Goal: Task Accomplishment & Management: Use online tool/utility

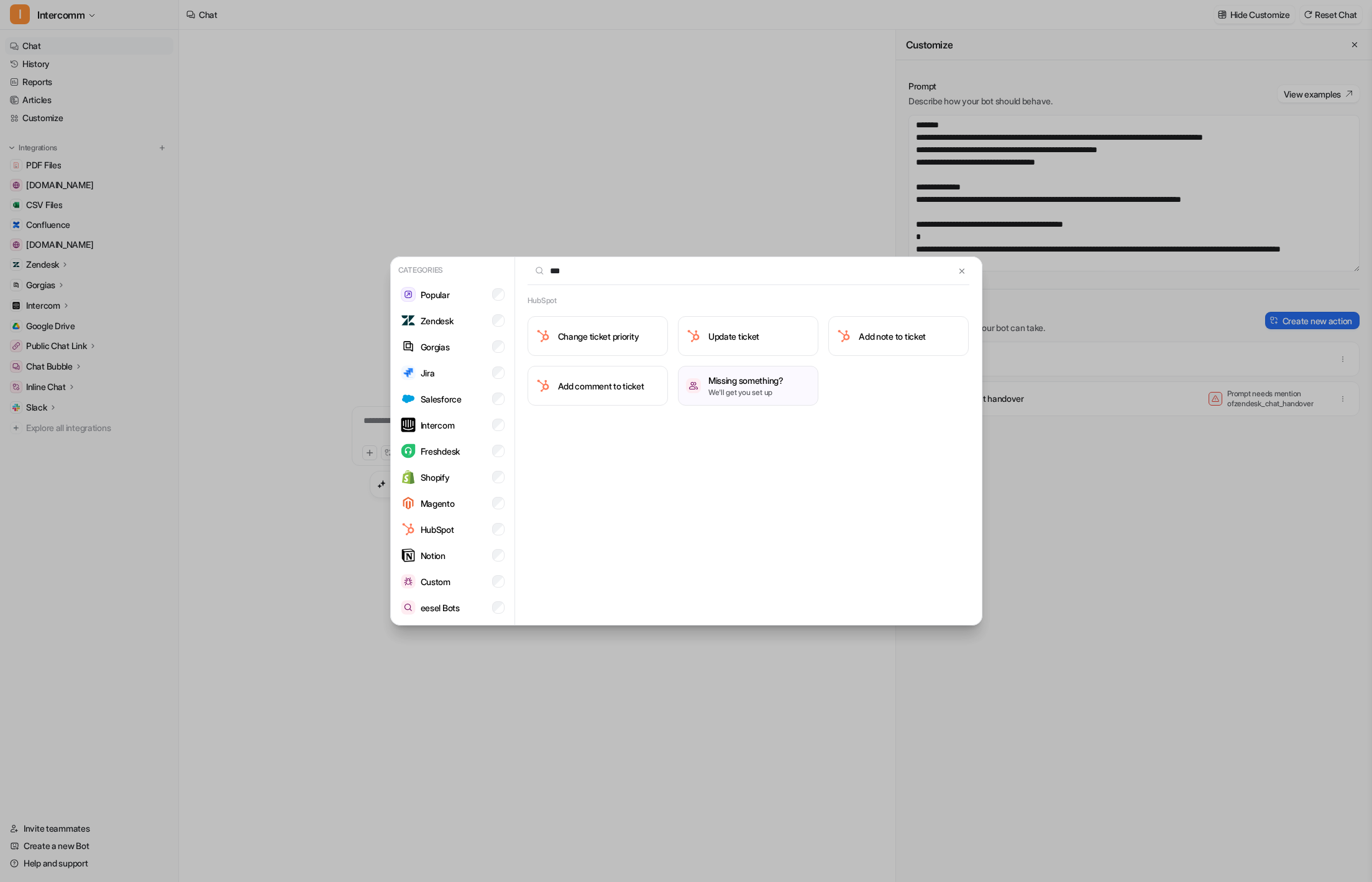
click at [605, 177] on div "Categories Popular Zendesk Gorgias Jira Salesforce Intercom Freshdesk Shopify M…" at bounding box center [687, 441] width 612 height 882
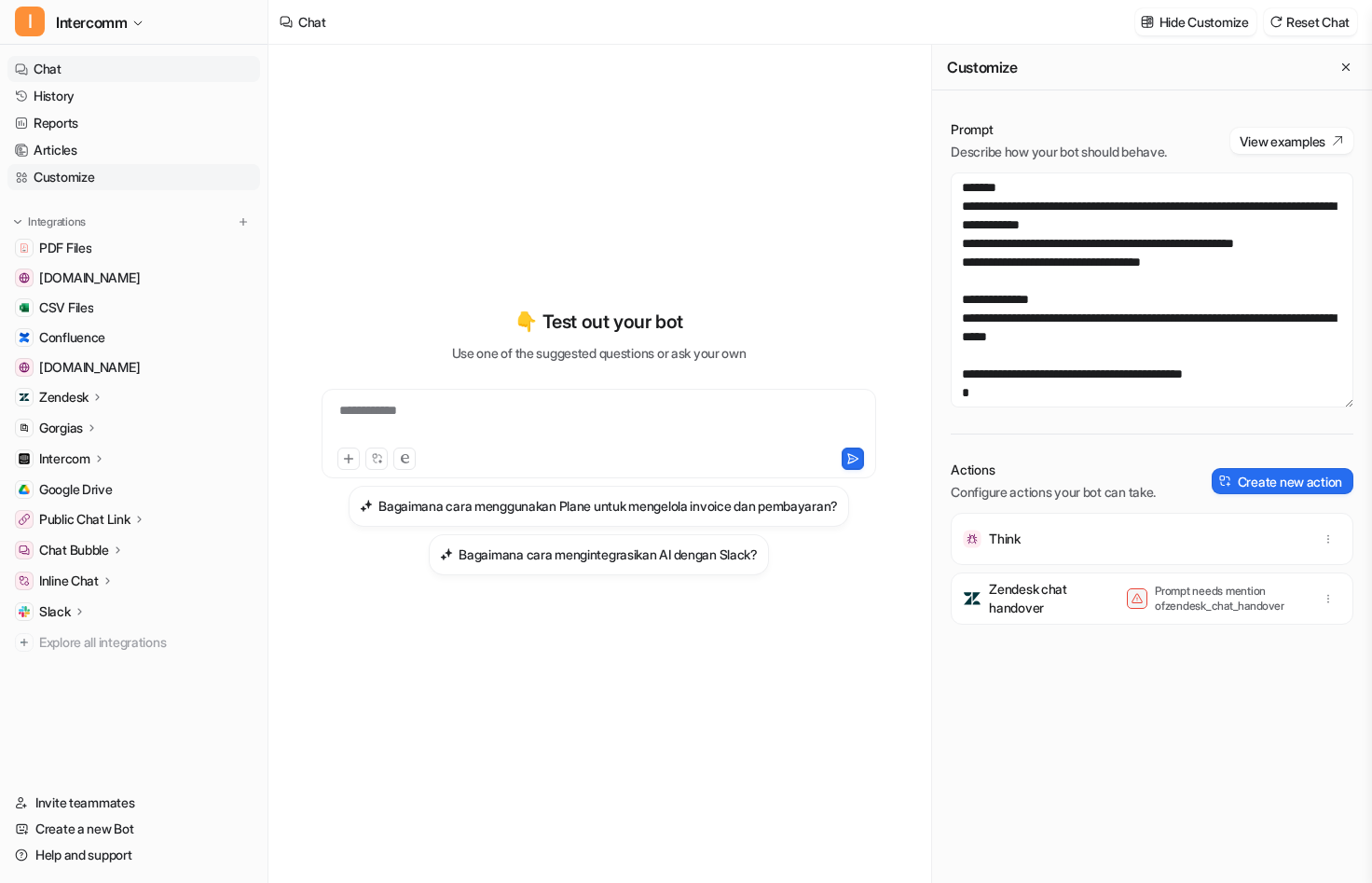
click at [208, 175] on link "Customize" at bounding box center [134, 177] width 253 height 26
click at [1046, 104] on div "Prompt Describe how your bot should behave. View examples Actions Configure act…" at bounding box center [1152, 502] width 440 height 799
click at [1261, 461] on div "Actions Configure actions your bot can take. Create new action" at bounding box center [1151, 480] width 403 height 41
click at [1261, 482] on button "Create new action" at bounding box center [1282, 480] width 141 height 26
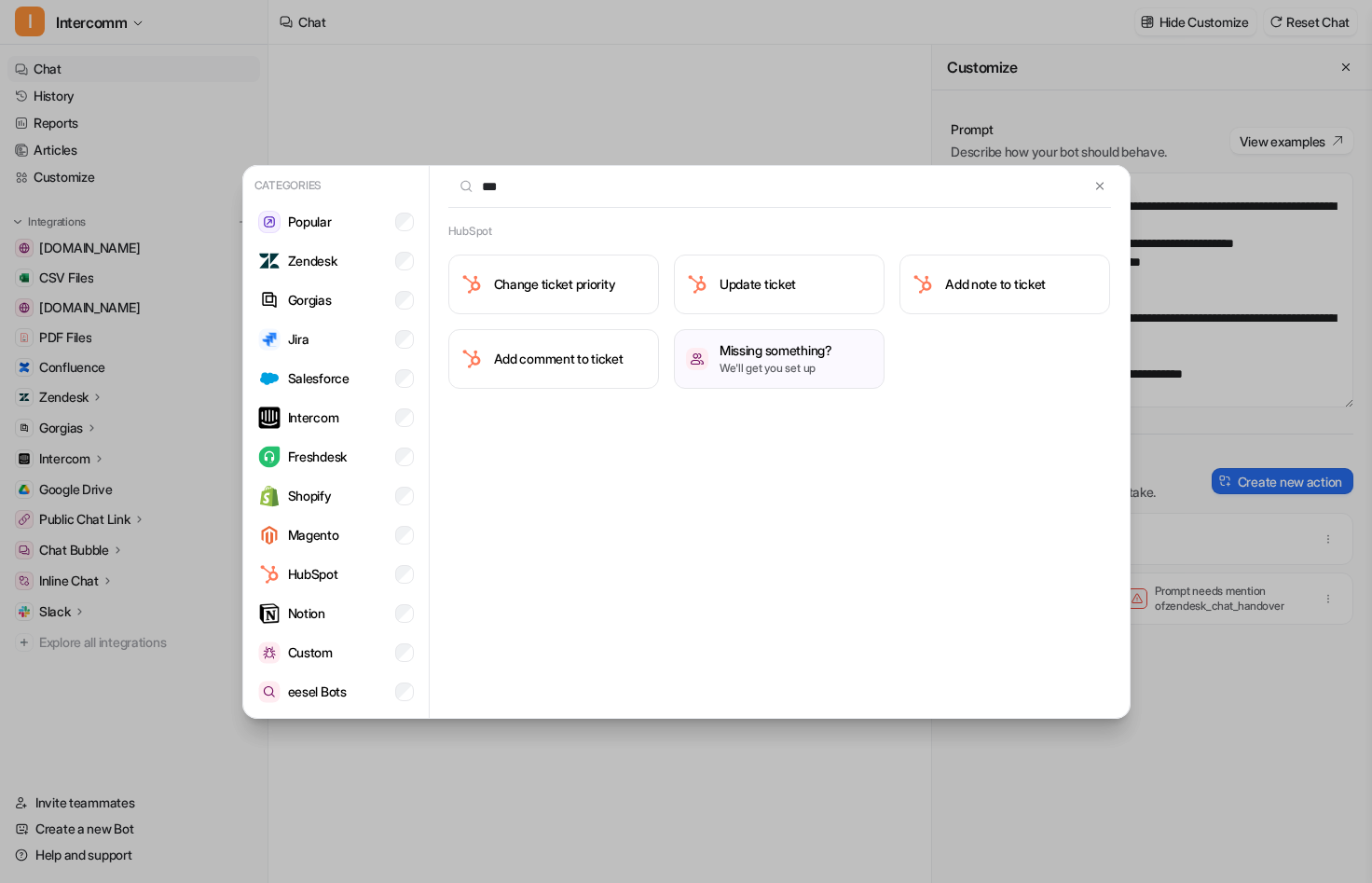
type input "***"
click at [1096, 192] on img at bounding box center [1100, 185] width 13 height 14
